Goal: Navigation & Orientation: Go to known website

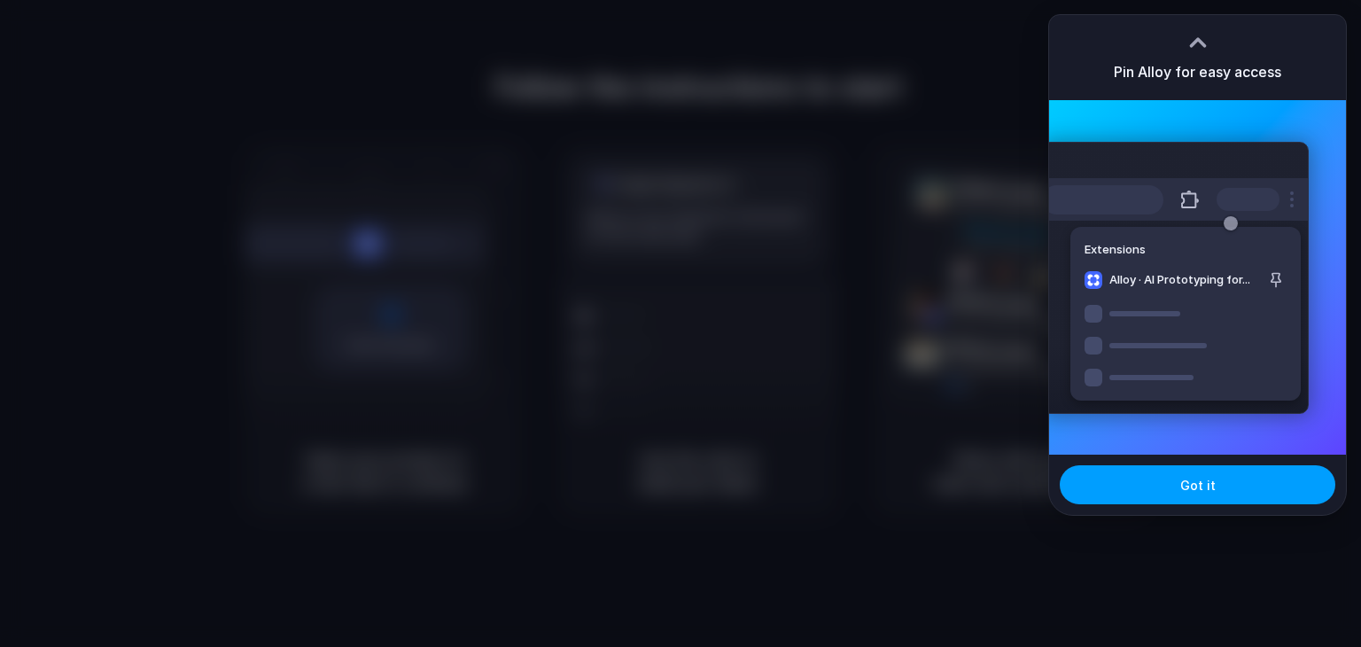
click at [1232, 490] on button "Got it" at bounding box center [1198, 484] width 276 height 39
